Goal: Information Seeking & Learning: Learn about a topic

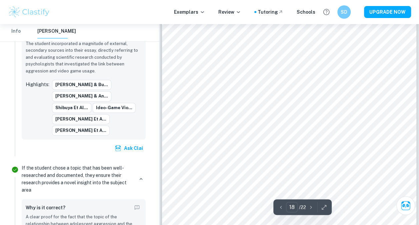
scroll to position [6384, 0]
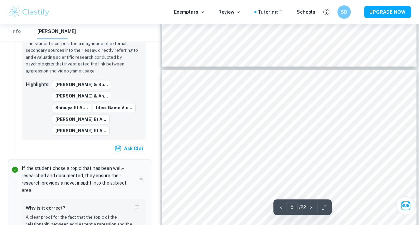
scroll to position [1578, 0]
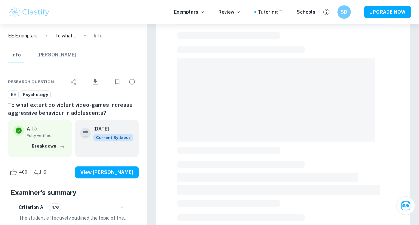
scroll to position [33, 0]
click at [366, 108] on span at bounding box center [276, 100] width 199 height 83
click at [364, 108] on span at bounding box center [276, 100] width 199 height 83
click at [364, 109] on span at bounding box center [276, 100] width 199 height 83
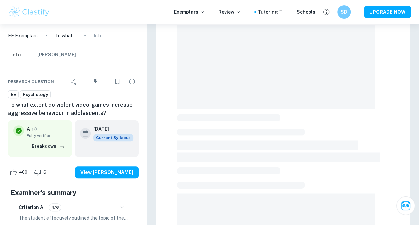
scroll to position [66, 0]
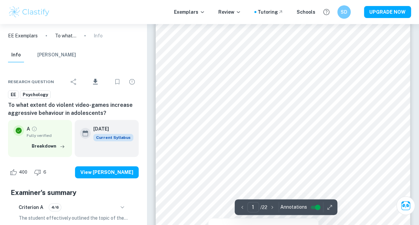
scroll to position [265, 0]
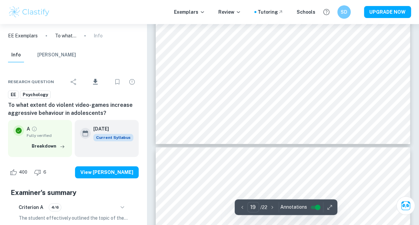
type input "18"
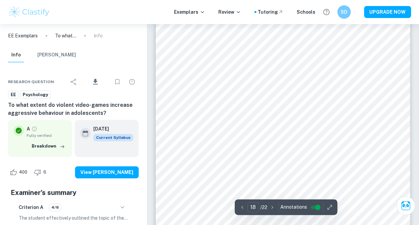
scroll to position [6466, 0]
